Goal: Find specific page/section: Find specific page/section

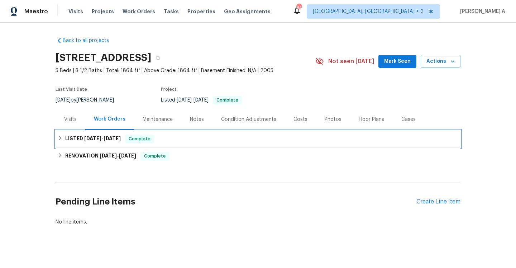
click at [75, 130] on div "LISTED 8/20/25 - 8/21/25 Complete" at bounding box center [258, 138] width 405 height 17
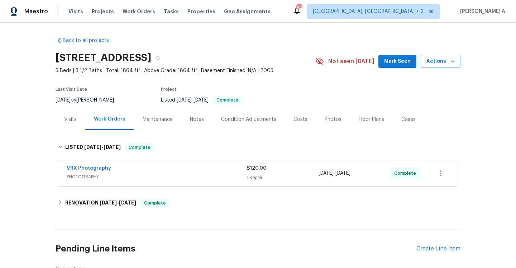
click at [76, 126] on div "Visits" at bounding box center [71, 119] width 30 height 21
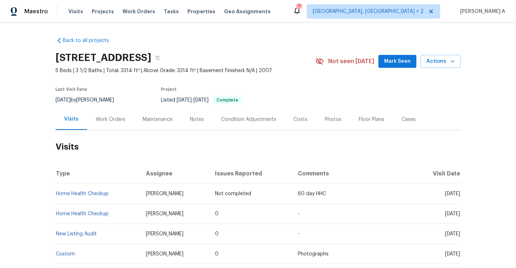
click at [116, 125] on div "Work Orders" at bounding box center [110, 119] width 47 height 21
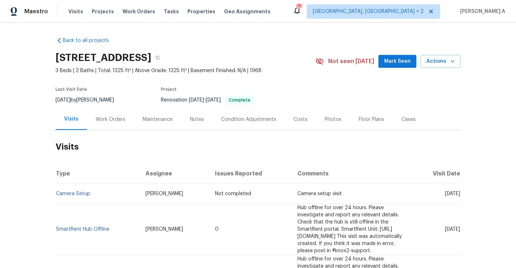
click at [115, 114] on div "Work Orders" at bounding box center [110, 119] width 47 height 21
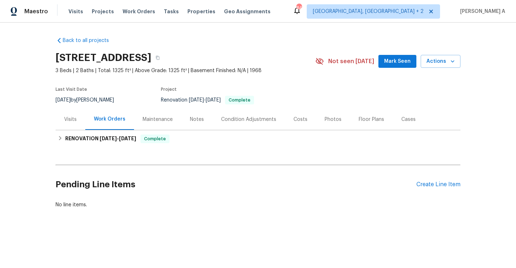
click at [81, 121] on div "Visits" at bounding box center [71, 119] width 30 height 21
